Goal: Information Seeking & Learning: Learn about a topic

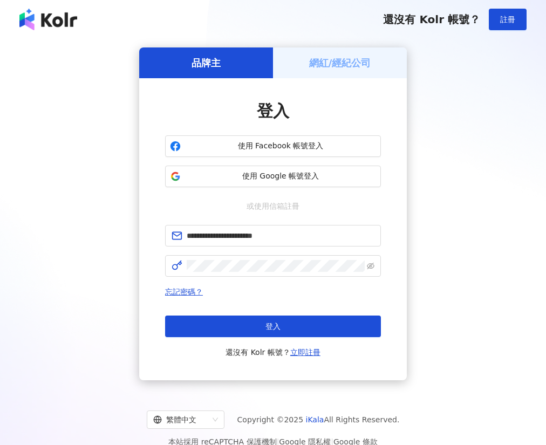
click at [261, 325] on button "登入" at bounding box center [273, 327] width 216 height 22
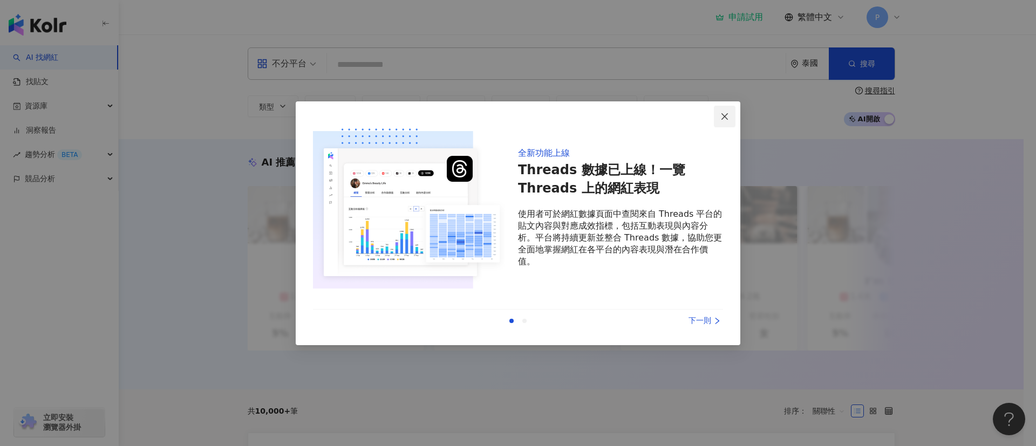
drag, startPoint x: 1010, startPoint y: 0, endPoint x: 723, endPoint y: 112, distance: 308.1
click at [545, 112] on icon "close" at bounding box center [724, 116] width 9 height 9
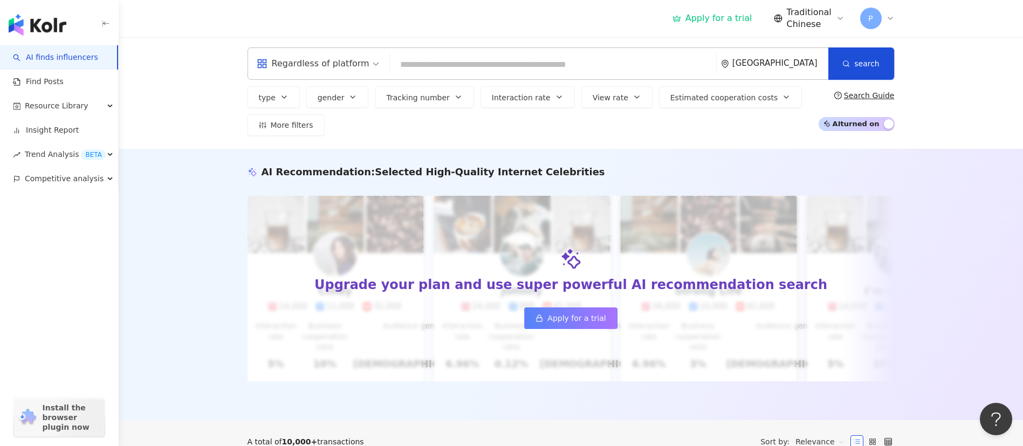
click at [545, 168] on div "AI Recommendation : Selected High-Quality Internet Celebrities Upgrade your pla…" at bounding box center [571, 284] width 905 height 271
click at [418, 71] on input "search" at bounding box center [553, 64] width 318 height 20
paste input "**********"
type input "**********"
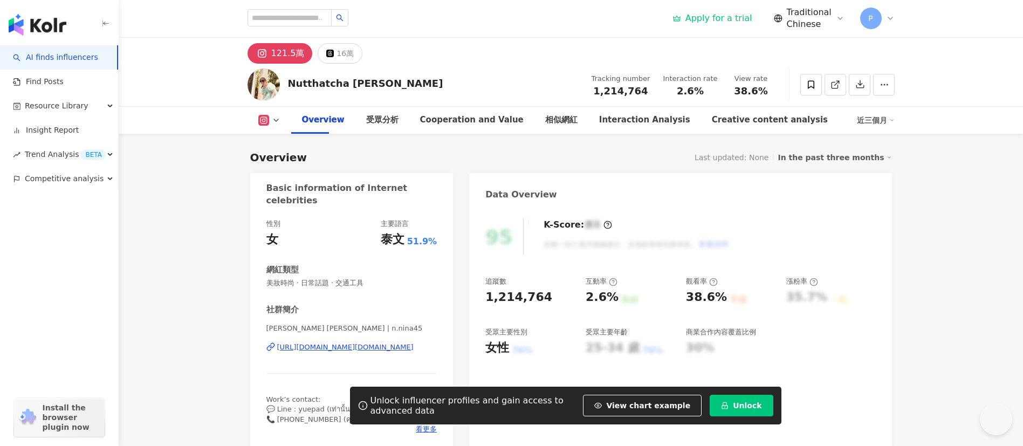
drag, startPoint x: 906, startPoint y: 43, endPoint x: 963, endPoint y: 151, distance: 122.1
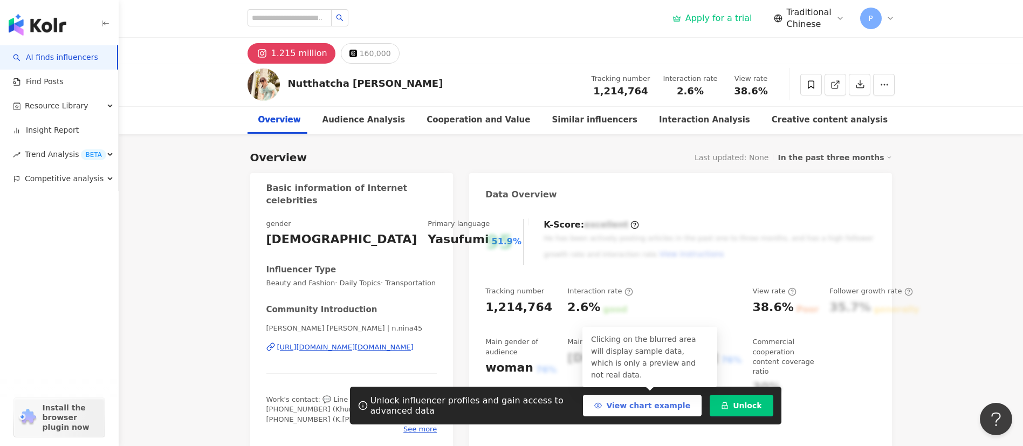
click at [668, 404] on font "View chart example" at bounding box center [648, 405] width 84 height 9
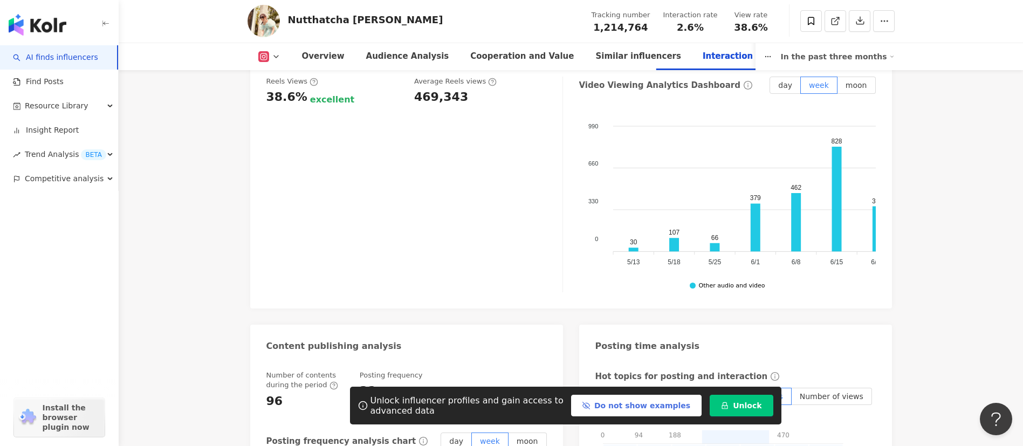
scroll to position [2579, 0]
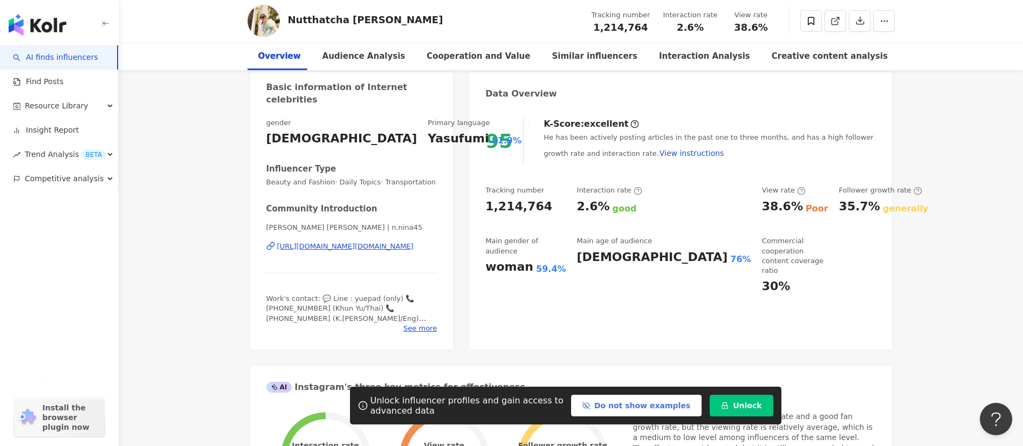
scroll to position [71, 0]
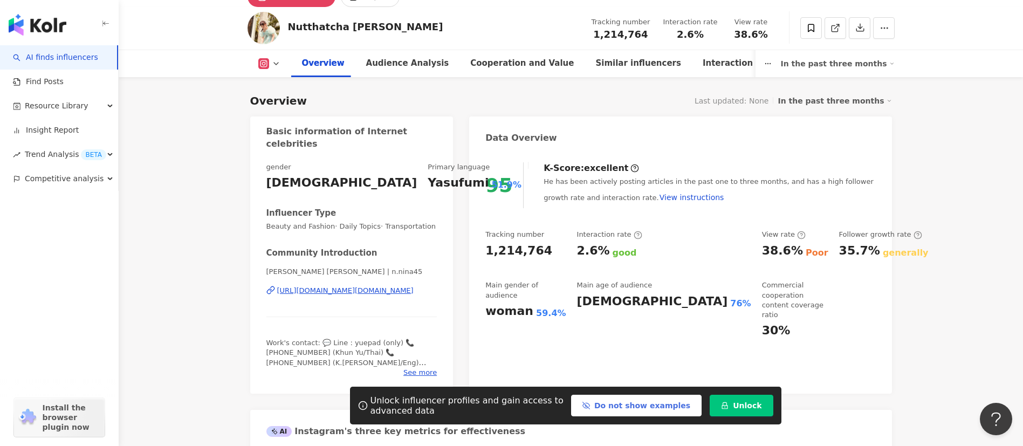
scroll to position [72, 0]
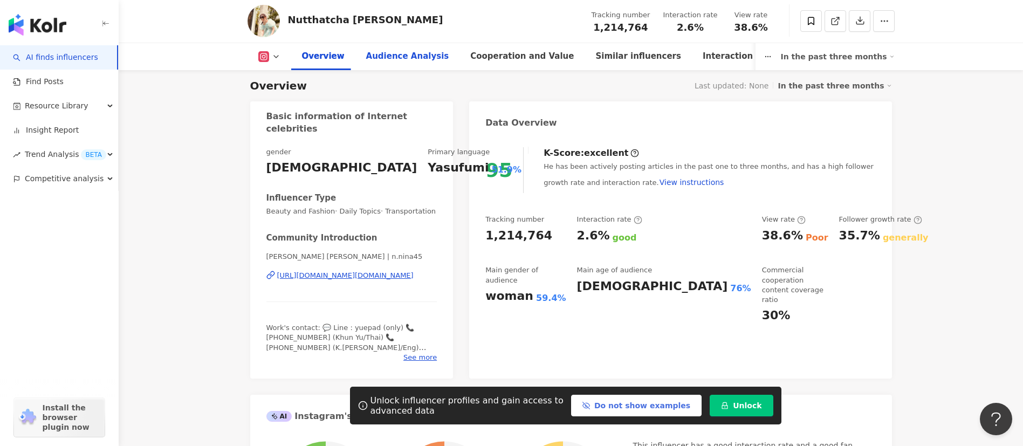
click at [388, 51] on font "Audience Analysis" at bounding box center [407, 56] width 83 height 10
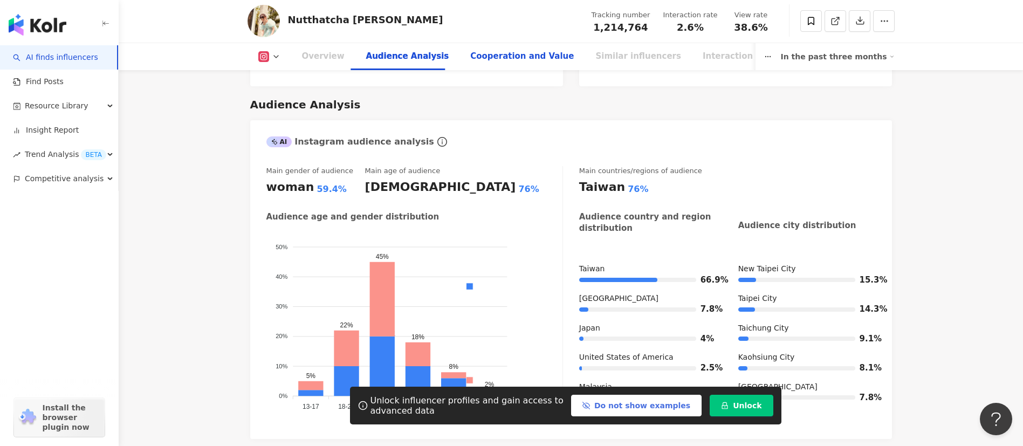
click at [493, 62] on div "Cooperation and Value" at bounding box center [522, 56] width 104 height 13
click at [703, 60] on font "Interaction Analysis" at bounding box center [748, 56] width 91 height 10
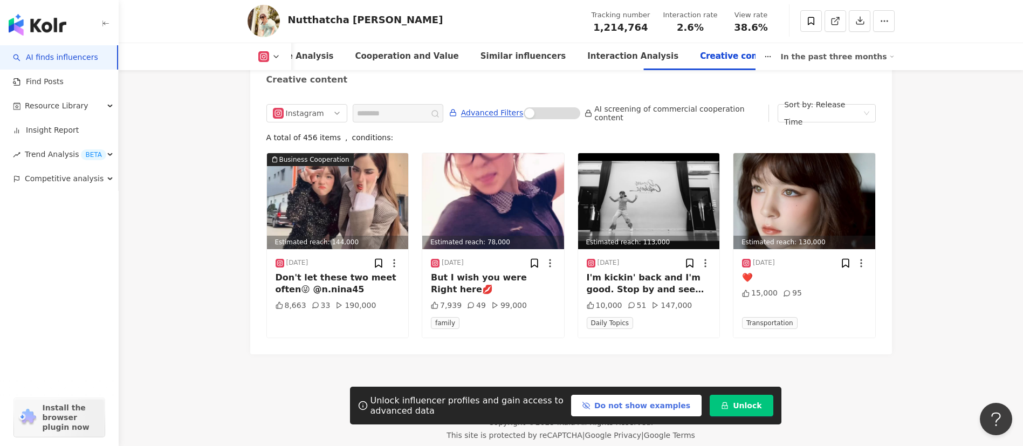
scroll to position [3458, 0]
